Goal: Information Seeking & Learning: Check status

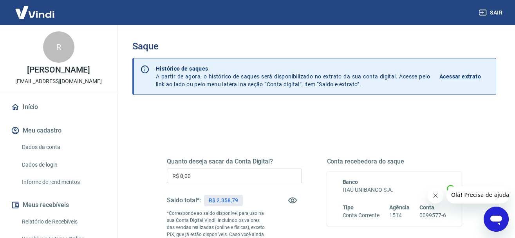
click at [434, 195] on icon "Fechar mensagem da empresa" at bounding box center [435, 195] width 6 height 6
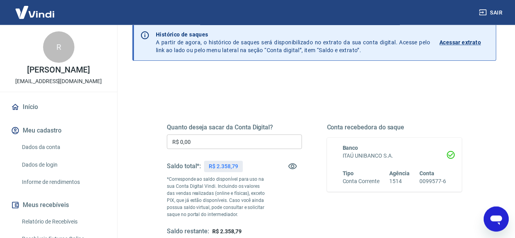
scroll to position [40, 0]
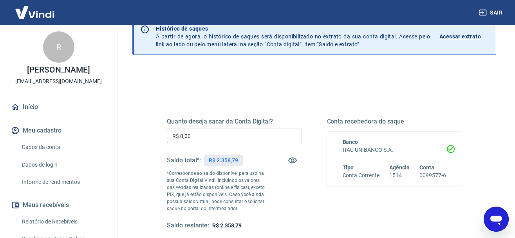
click at [261, 78] on div "Quanto deseja sacar da Conta Digital? R$ 0,00 ​ Saldo total*: R$ 2.358,79 *Corr…" at bounding box center [314, 210] width 364 height 287
click at [52, 221] on link "Relatório de Recebíveis" at bounding box center [63, 221] width 89 height 16
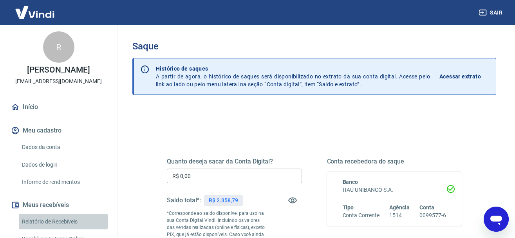
click at [52, 219] on link "Relatório de Recebíveis" at bounding box center [63, 221] width 89 height 16
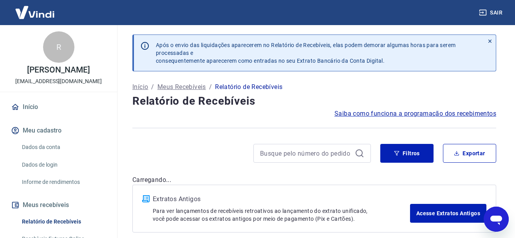
click at [487, 39] on icon at bounding box center [489, 40] width 5 height 5
click at [490, 42] on div "Após o envio das liquidações aparecerem no Relatório de Recebíveis, elas podem …" at bounding box center [314, 57] width 364 height 46
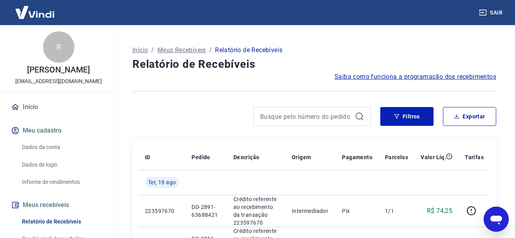
click at [489, 41] on div at bounding box center [314, 38] width 364 height 9
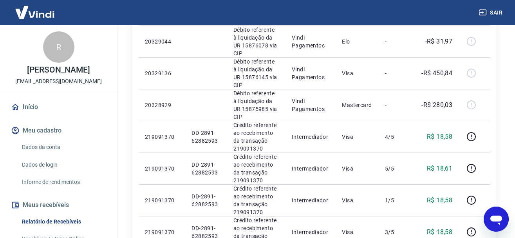
scroll to position [439, 0]
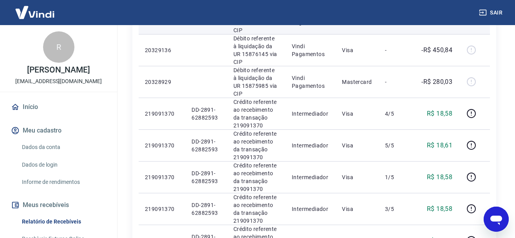
click at [413, 34] on td "-" at bounding box center [396, 18] width 36 height 32
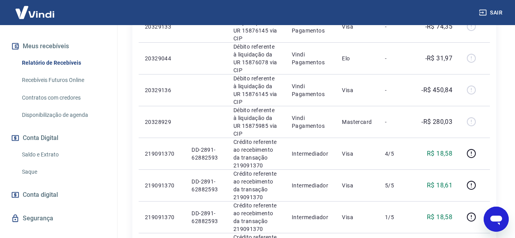
scroll to position [160, 0]
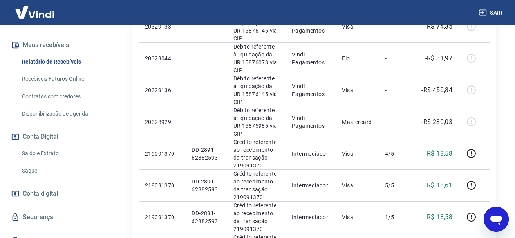
click at [54, 154] on link "Saldo e Extrato" at bounding box center [63, 153] width 89 height 16
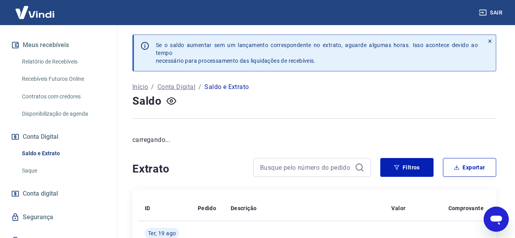
click at [490, 40] on icon at bounding box center [489, 40] width 5 height 5
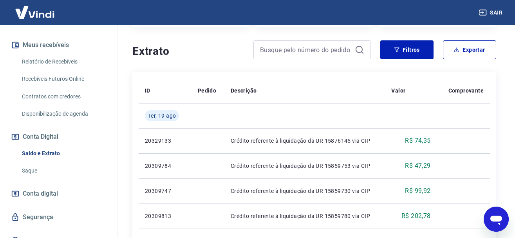
scroll to position [80, 0]
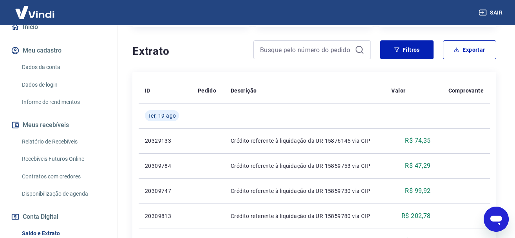
click at [59, 142] on link "Relatório de Recebíveis" at bounding box center [63, 141] width 89 height 16
